Goal: Task Accomplishment & Management: Use online tool/utility

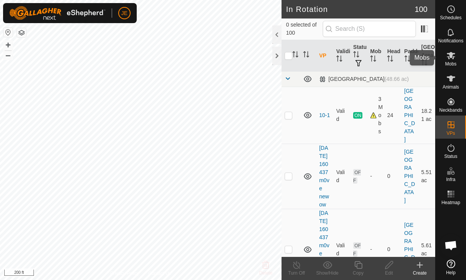
click at [456, 59] on es-mob-svg-icon at bounding box center [451, 55] width 14 height 12
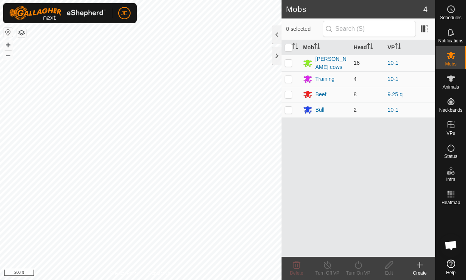
click at [292, 64] on td at bounding box center [291, 63] width 18 height 17
checkbox input "true"
click at [289, 79] on p-checkbox at bounding box center [289, 79] width 8 height 6
checkbox input "true"
click at [291, 111] on p-checkbox at bounding box center [289, 110] width 8 height 6
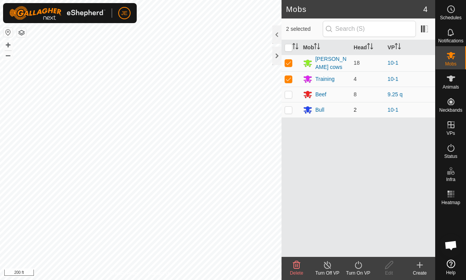
checkbox input "true"
click at [361, 267] on icon at bounding box center [358, 265] width 7 height 8
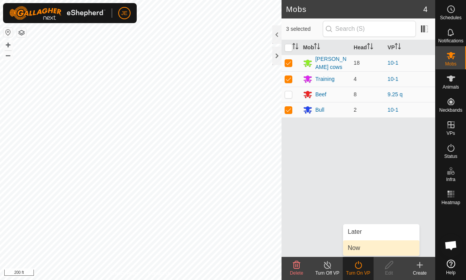
click at [365, 247] on link "Now" at bounding box center [381, 247] width 76 height 15
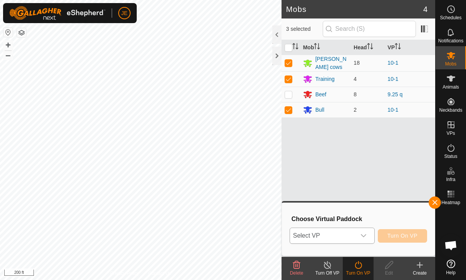
click at [354, 236] on span "Select VP" at bounding box center [323, 235] width 66 height 15
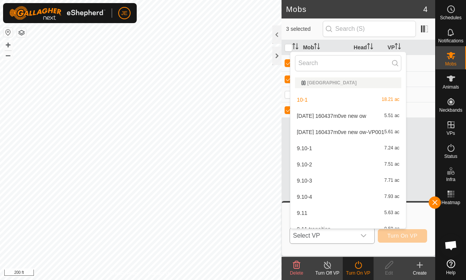
click at [361, 235] on icon "dropdown trigger" at bounding box center [363, 235] width 5 height 3
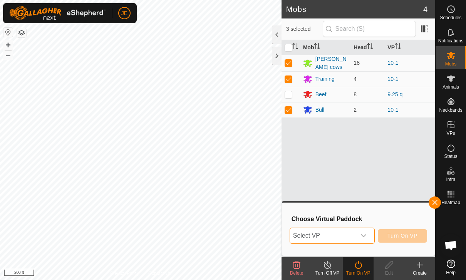
click at [361, 236] on icon "dropdown trigger" at bounding box center [364, 236] width 6 height 6
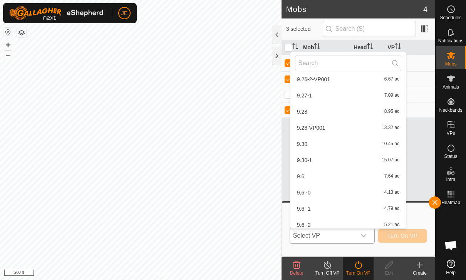
scroll to position [697, 0]
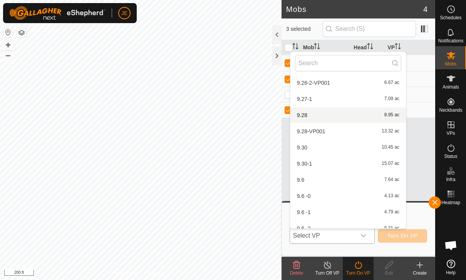
click at [321, 116] on div "9.28 8.95 ac" at bounding box center [348, 115] width 106 height 9
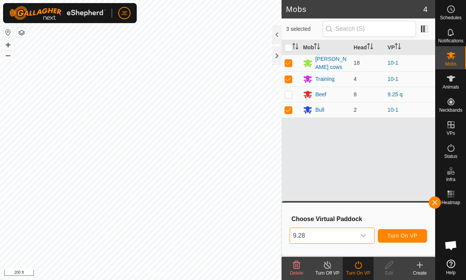
click at [355, 235] on span "9.28" at bounding box center [323, 235] width 66 height 15
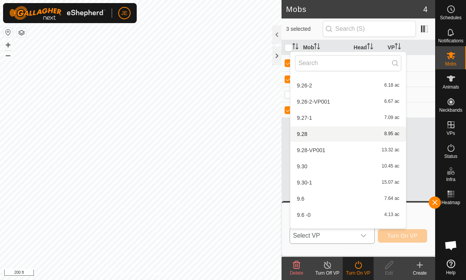
scroll to position [677, 0]
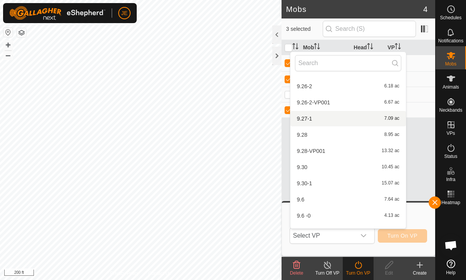
click at [323, 118] on div "9.27-1 7.09 ac" at bounding box center [348, 118] width 106 height 9
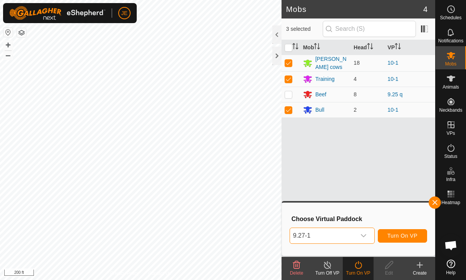
click at [361, 234] on icon "dropdown trigger" at bounding box center [364, 236] width 6 height 6
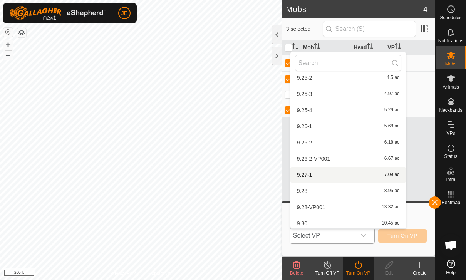
scroll to position [636, 0]
click at [313, 175] on div "9.28 8.95 ac" at bounding box center [348, 175] width 106 height 9
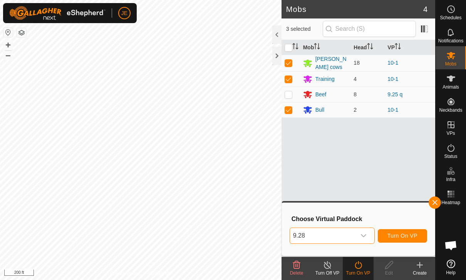
click at [354, 235] on span "9.28" at bounding box center [323, 235] width 66 height 15
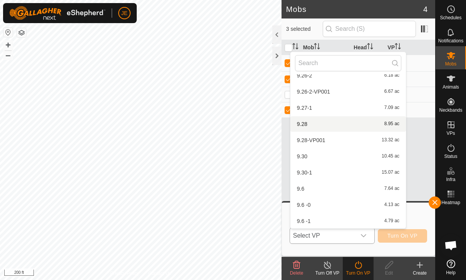
scroll to position [685, 0]
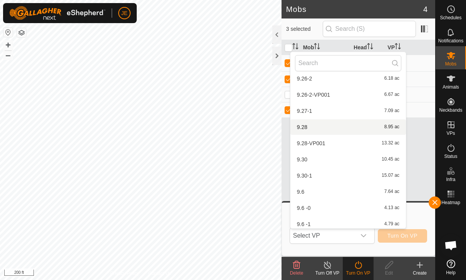
click at [336, 146] on div "9.28-VP001 13.32 ac" at bounding box center [348, 143] width 106 height 9
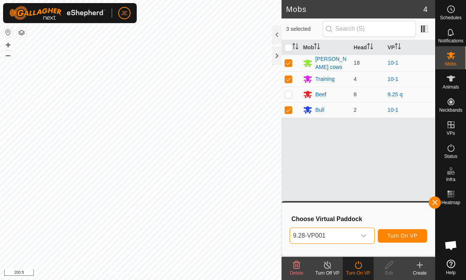
click at [354, 230] on span "9.28-VP001" at bounding box center [323, 235] width 66 height 15
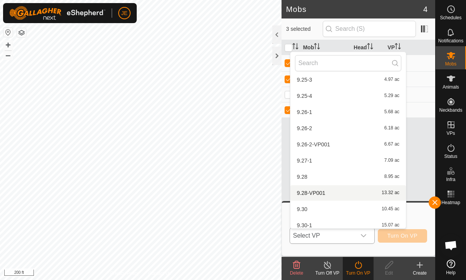
scroll to position [638, 0]
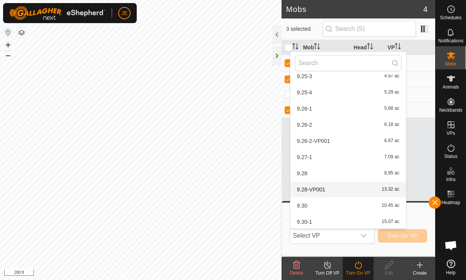
click at [328, 143] on span "9.26-2-VP001" at bounding box center [313, 140] width 33 height 5
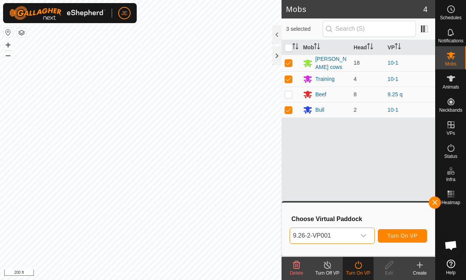
click at [355, 240] on span "9.26-2-VP001" at bounding box center [323, 235] width 66 height 15
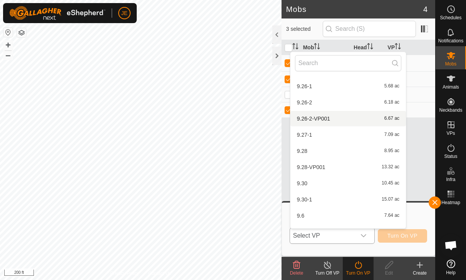
scroll to position [664, 0]
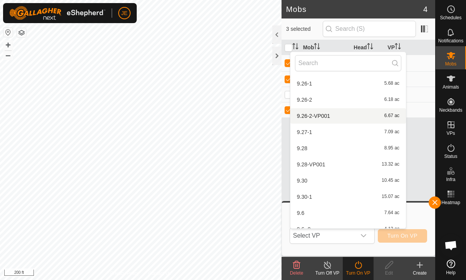
click at [346, 133] on div "9.27-1 7.09 ac" at bounding box center [348, 132] width 106 height 9
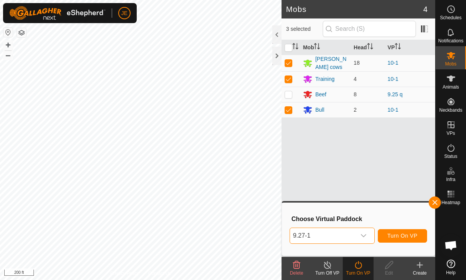
click at [355, 237] on span "9.27-1" at bounding box center [323, 235] width 66 height 15
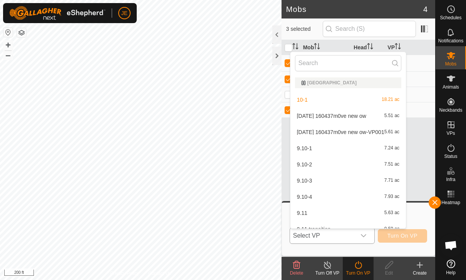
scroll to position [575, 0]
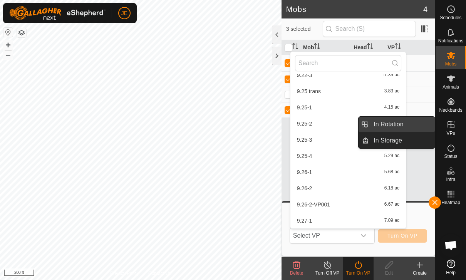
click at [405, 127] on link "In Rotation" at bounding box center [402, 124] width 66 height 15
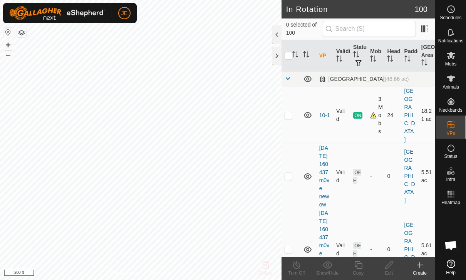
click at [290, 112] on p-checkbox at bounding box center [289, 115] width 8 height 6
checkbox input "true"
click at [362, 262] on icon at bounding box center [359, 264] width 10 height 9
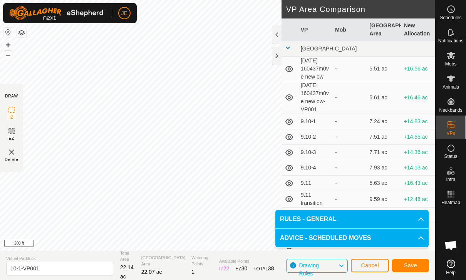
click at [414, 265] on span "Save" at bounding box center [410, 265] width 13 height 6
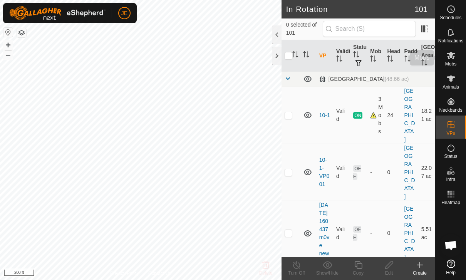
click at [452, 59] on icon at bounding box center [451, 55] width 9 height 9
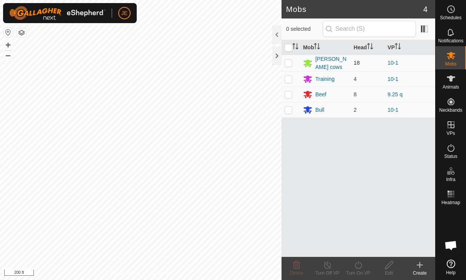
click at [289, 63] on p-checkbox at bounding box center [289, 63] width 8 height 6
checkbox input "true"
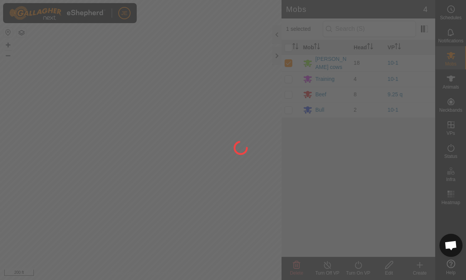
click at [290, 77] on div at bounding box center [233, 140] width 466 height 280
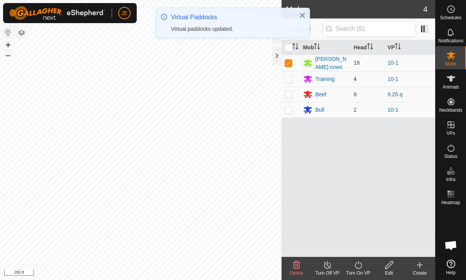
click at [291, 81] on td at bounding box center [291, 78] width 18 height 15
checkbox input "true"
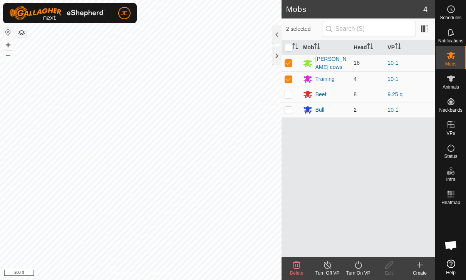
click at [288, 107] on p-checkbox at bounding box center [289, 110] width 8 height 6
click at [291, 108] on p-checkbox at bounding box center [289, 110] width 8 height 6
checkbox input "false"
click at [366, 269] on turn-on-svg-icon at bounding box center [358, 264] width 31 height 9
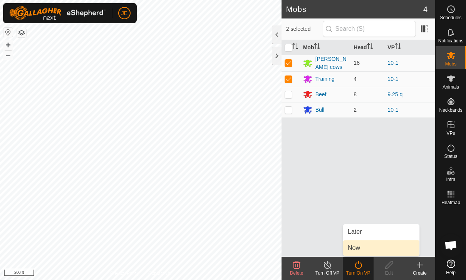
click at [370, 248] on link "Now" at bounding box center [381, 247] width 76 height 15
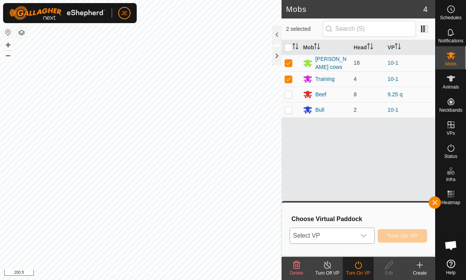
click at [361, 234] on icon "dropdown trigger" at bounding box center [364, 236] width 6 height 6
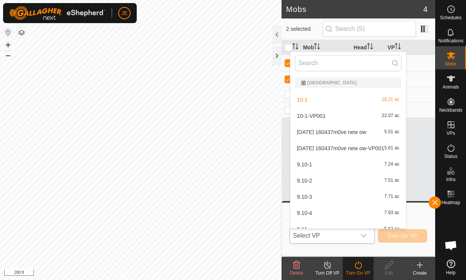
click at [324, 112] on div "10-1-VP001 22.07 ac" at bounding box center [348, 115] width 106 height 9
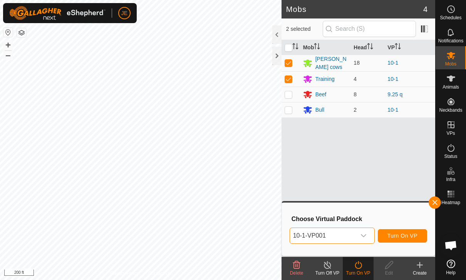
click at [409, 236] on span "Turn On VP" at bounding box center [403, 236] width 30 height 6
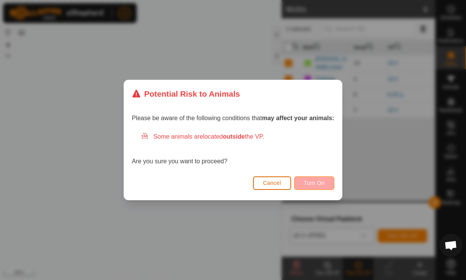
click at [322, 185] on span "Turn On" at bounding box center [314, 183] width 21 height 6
